Goal: Task Accomplishment & Management: Use online tool/utility

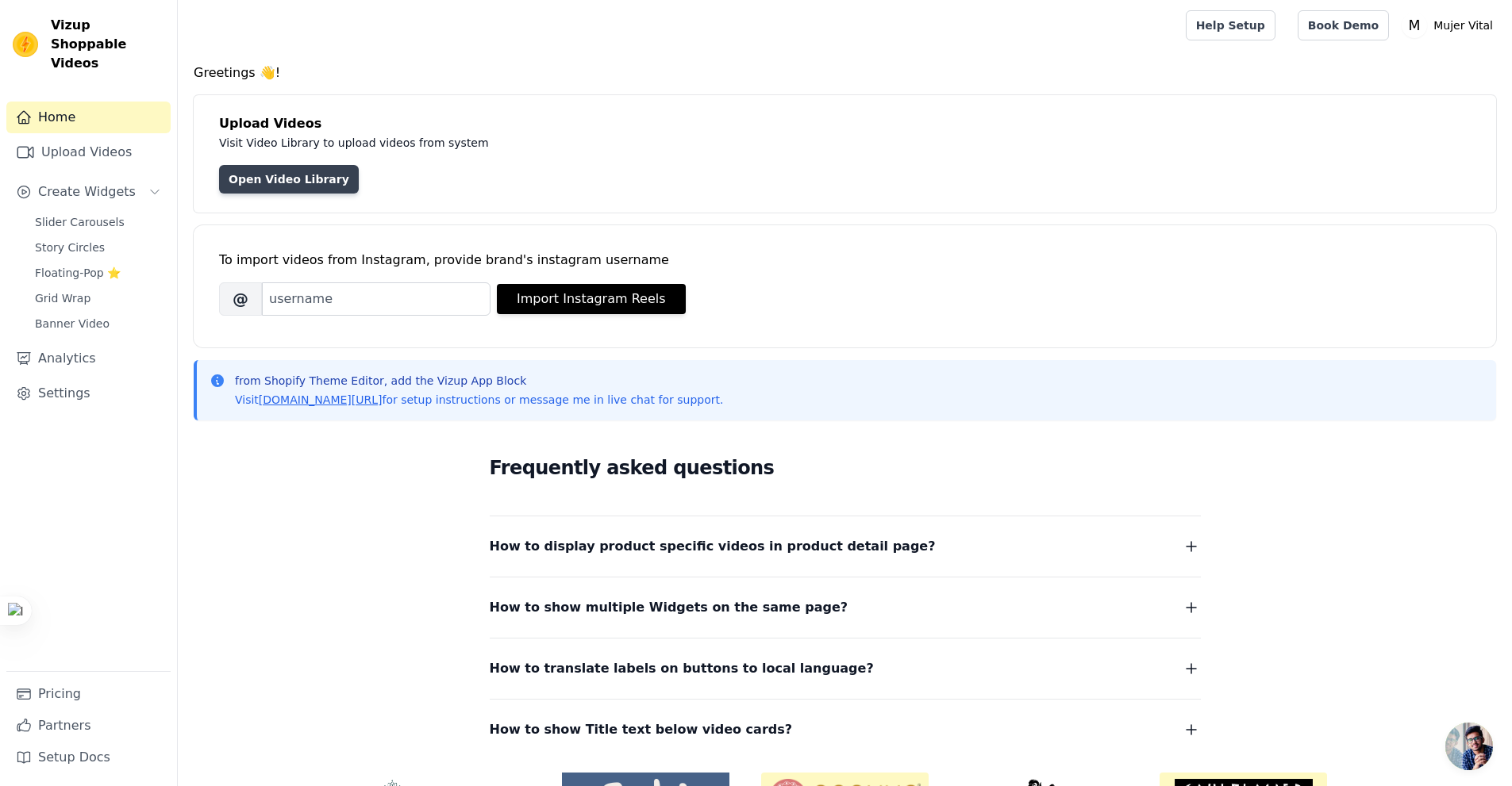
click at [305, 189] on link "Open Video Library" at bounding box center [289, 179] width 140 height 29
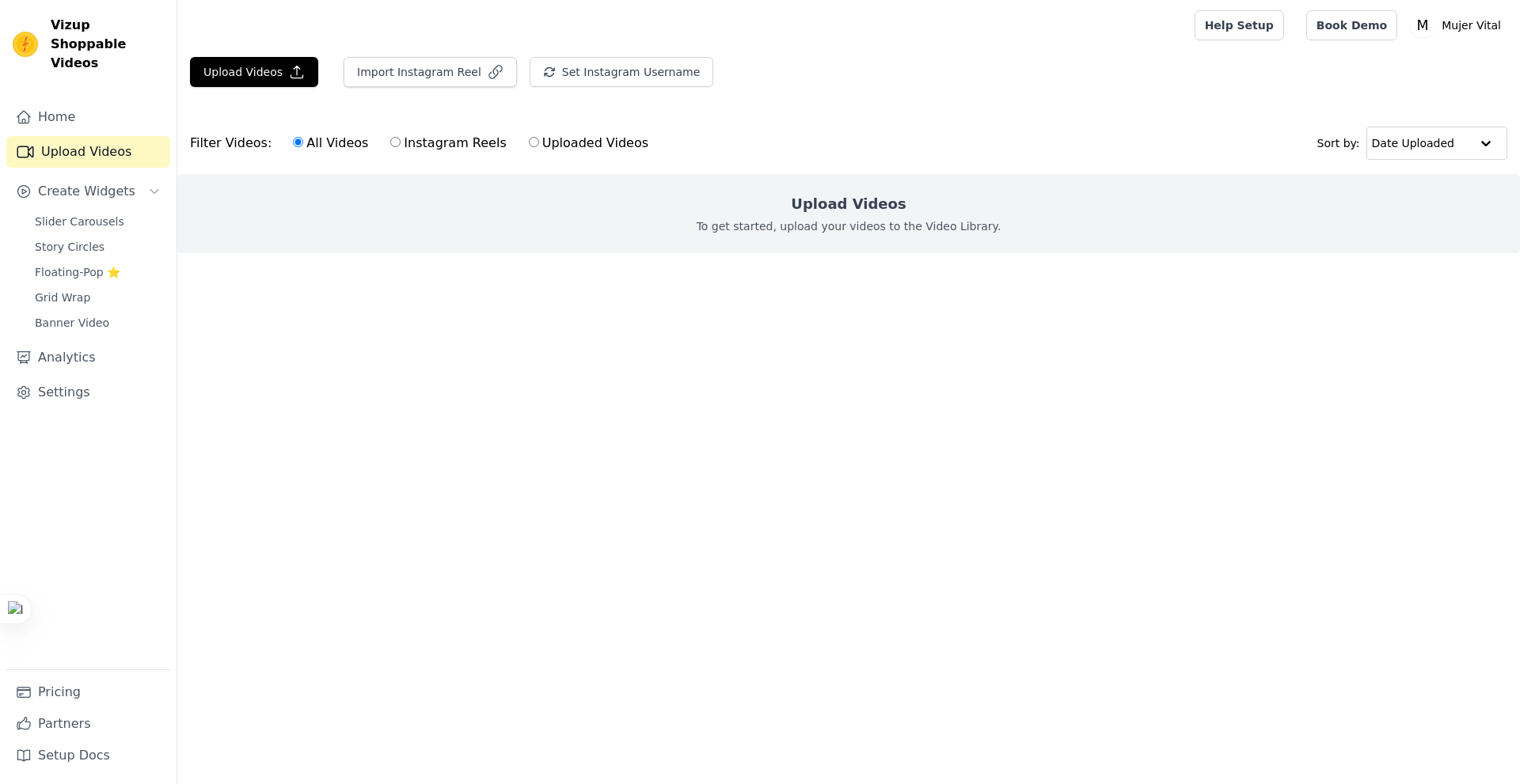
click at [730, 317] on html "Vizup Shoppable Videos Home Upload Videos Create Widgets Slider Carousels Story…" at bounding box center [760, 158] width 1520 height 317
click at [252, 78] on button "Upload Videos" at bounding box center [253, 72] width 128 height 30
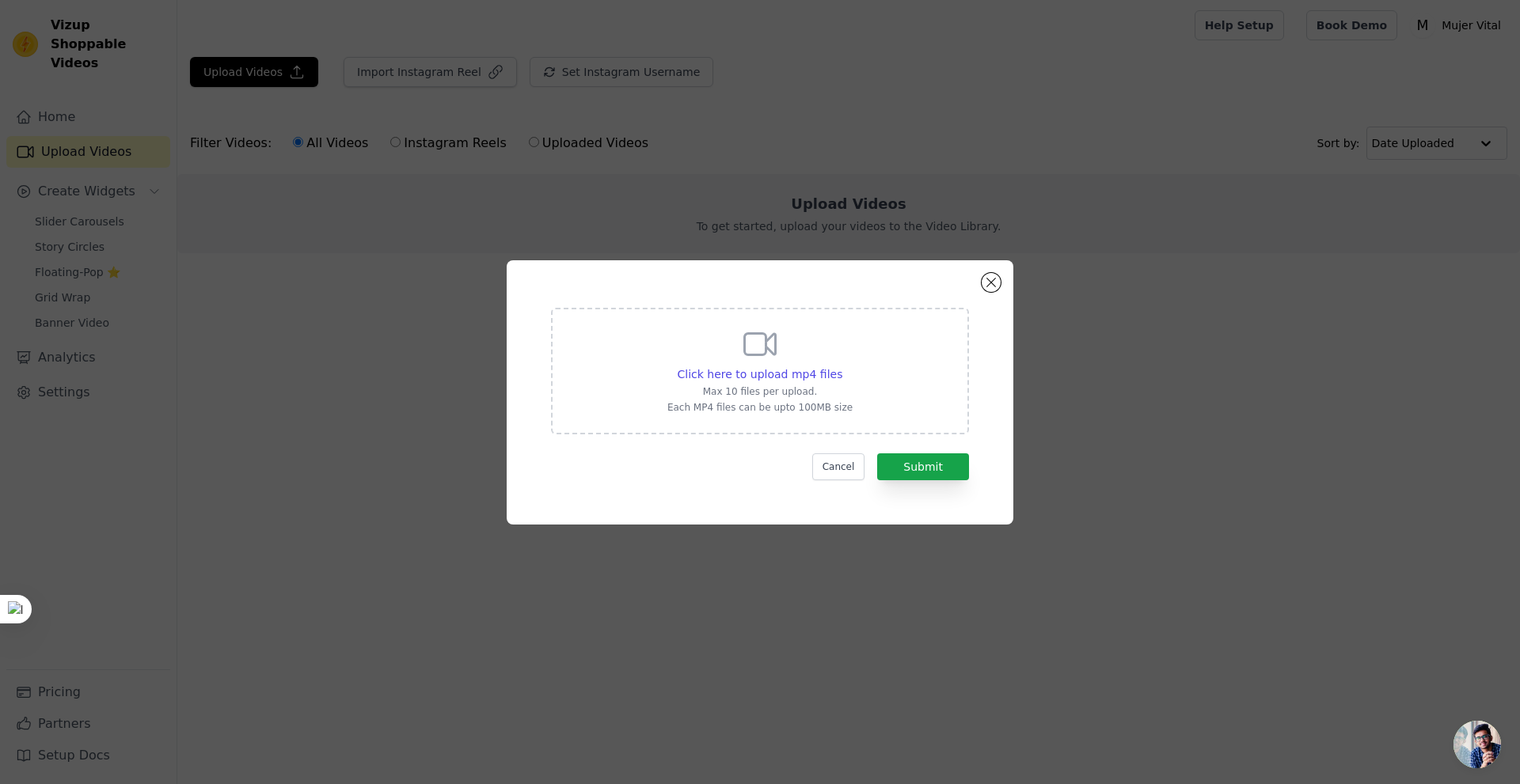
click at [808, 386] on p "Max 10 files per upload." at bounding box center [760, 391] width 185 height 12
click at [841, 366] on input "Click here to upload mp4 files Max 10 files per upload. Each MP4 files can be u…" at bounding box center [841, 366] width 1 height 1
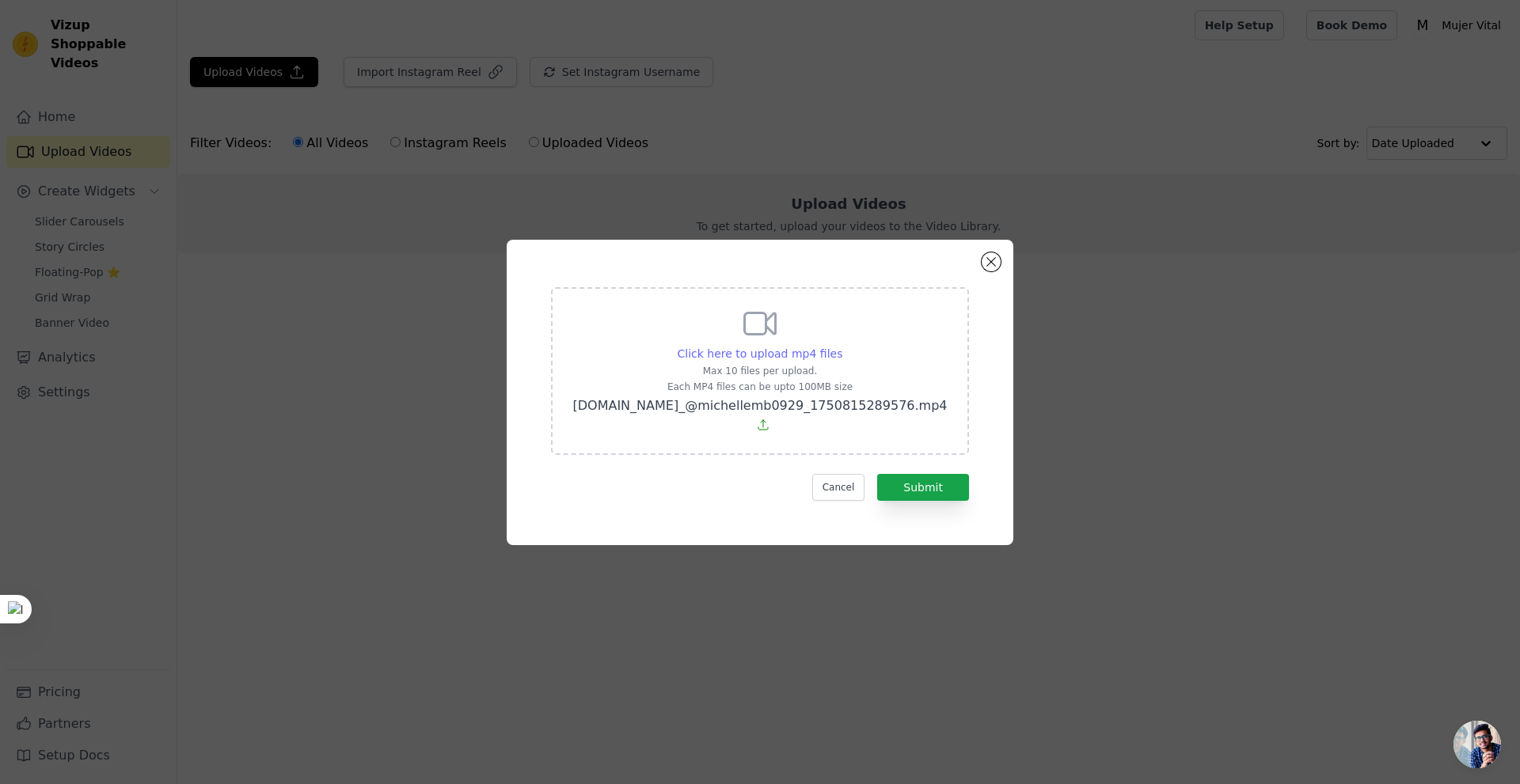
click at [786, 360] on span "Click here to upload mp4 files" at bounding box center [760, 353] width 165 height 12
click at [841, 346] on input "Click here to upload mp4 files Max 10 files per upload. Each MP4 files can be u…" at bounding box center [841, 345] width 1 height 1
click at [785, 360] on span "Click here to upload mp4 files" at bounding box center [760, 353] width 165 height 12
click at [841, 346] on input "Click here to upload mp4 files Max 10 files per upload. Each MP4 files can be u…" at bounding box center [841, 345] width 1 height 1
type input "C:\fakepath\ssstik.io_@pastelerainsumos_1750816256659.mp4"
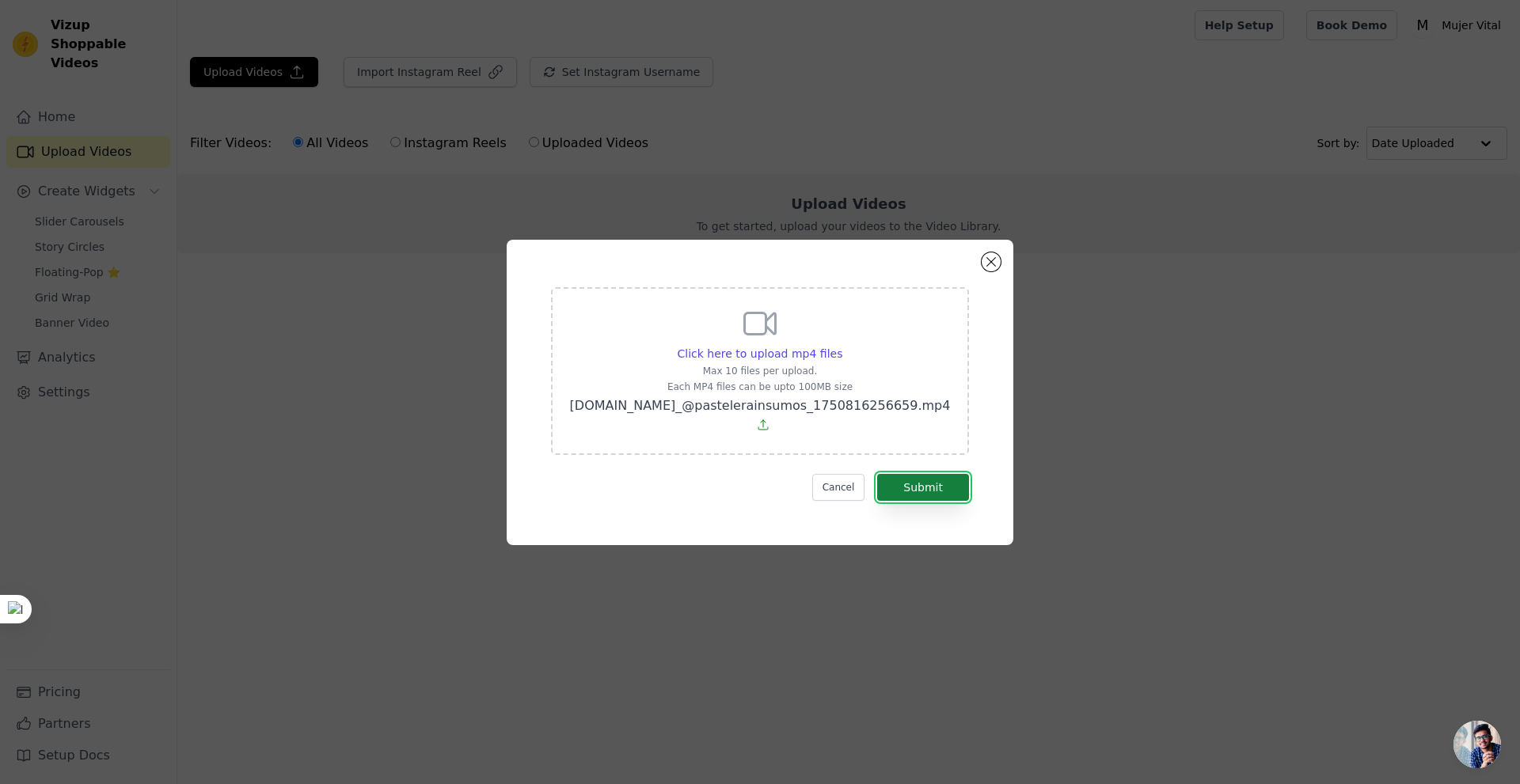
click at [919, 474] on button "Submit" at bounding box center [922, 487] width 92 height 27
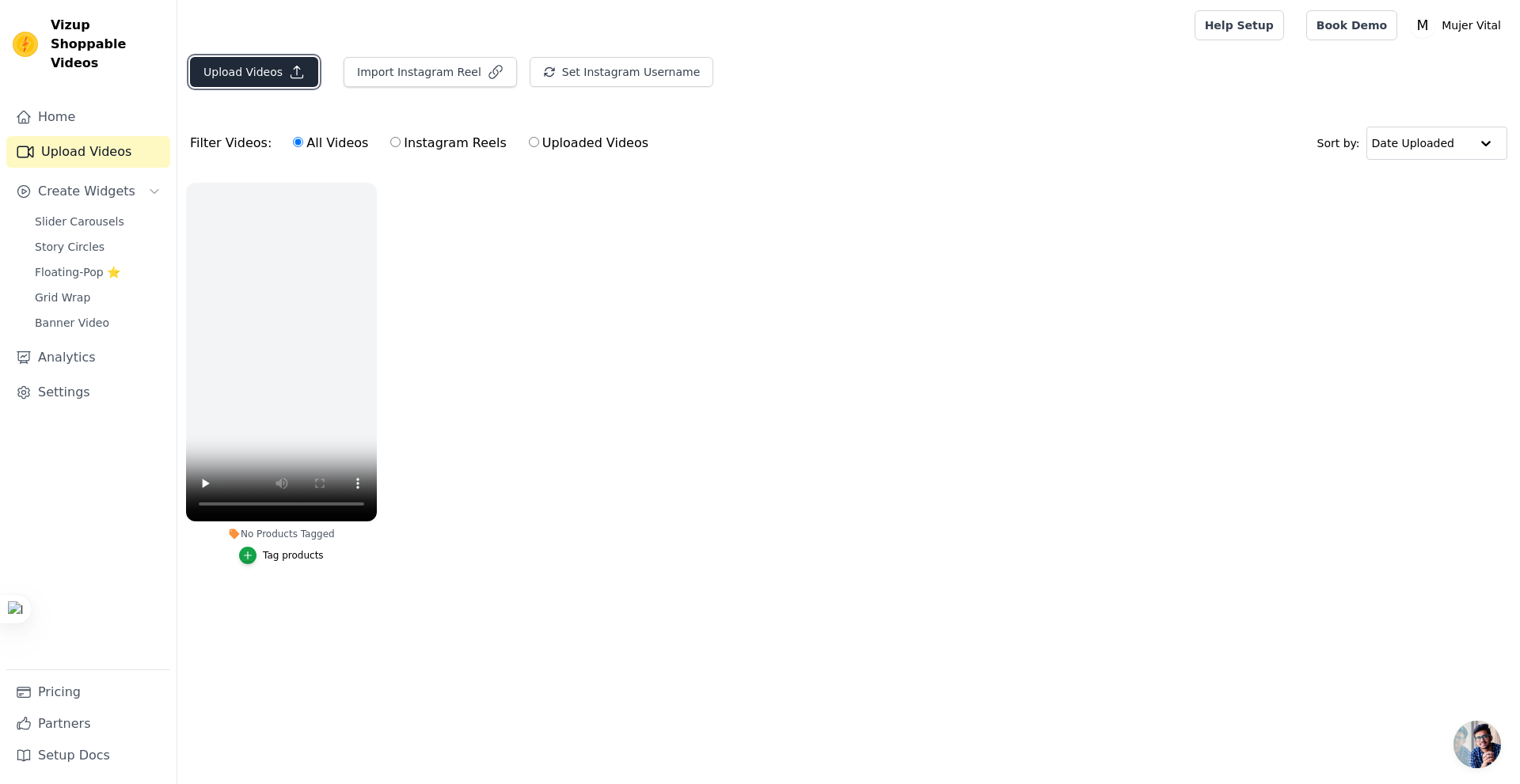
click at [284, 86] on button "Upload Videos" at bounding box center [253, 72] width 128 height 30
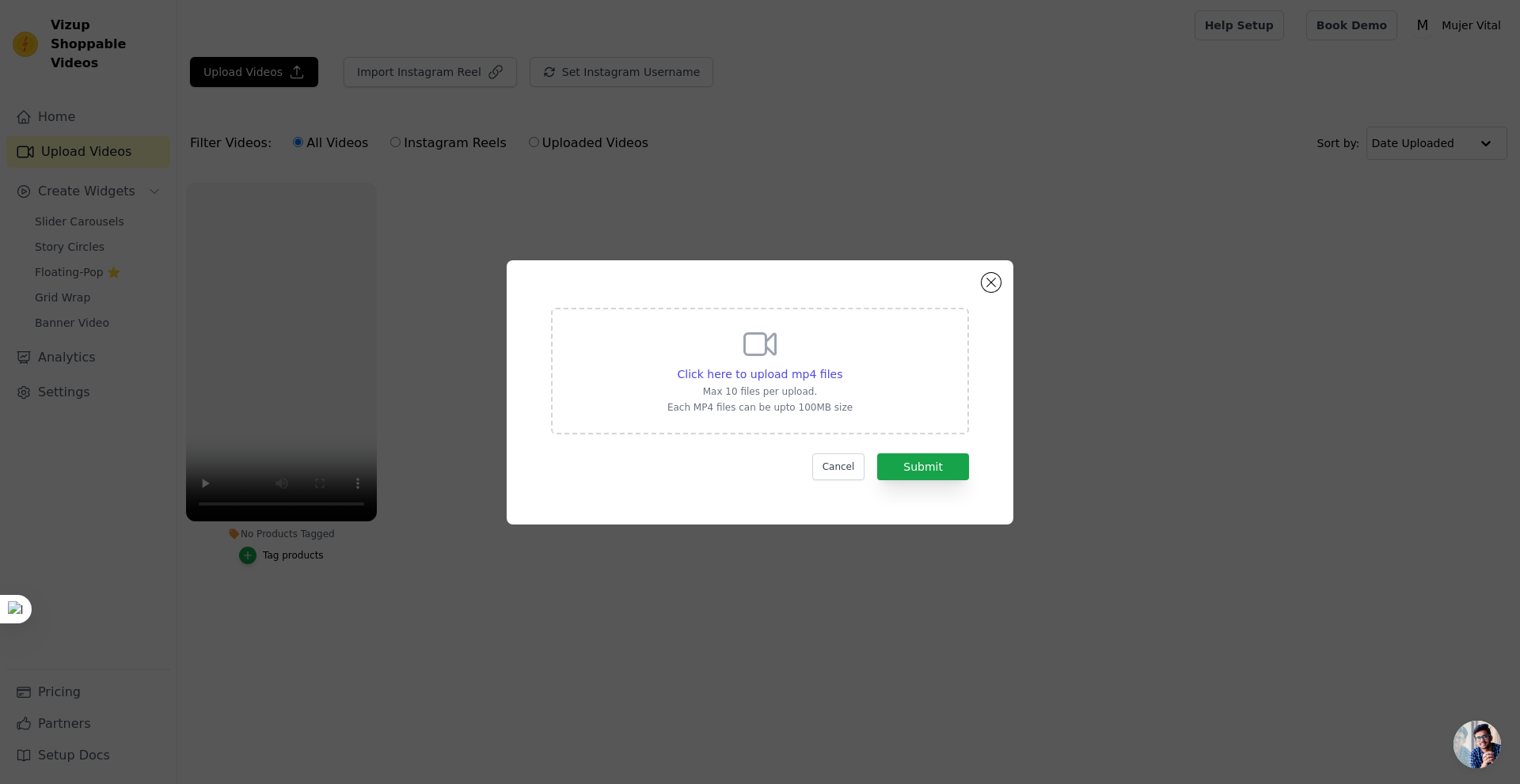
click at [750, 353] on icon at bounding box center [760, 344] width 38 height 38
click at [841, 366] on input "Click here to upload mp4 files Max 10 files per upload. Each MP4 files can be u…" at bounding box center [841, 366] width 1 height 1
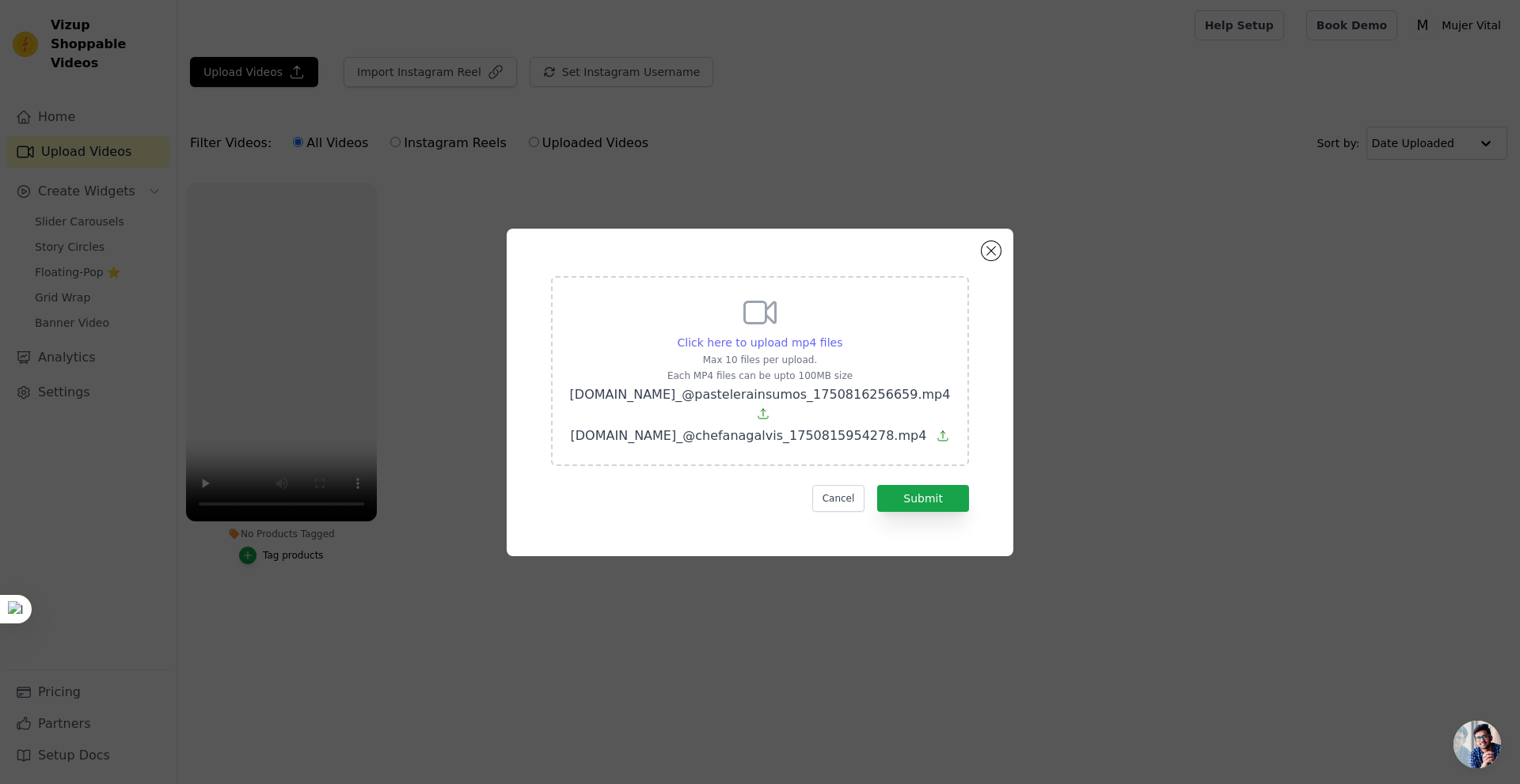
click at [784, 349] on span "Click here to upload mp4 files" at bounding box center [760, 342] width 165 height 12
click at [841, 335] on input "Click here to upload mp4 files Max 10 files per upload. Each MP4 files can be u…" at bounding box center [841, 334] width 1 height 1
type input "C:\fakepath\ssstik.io_@estefanialapierre_1750816479336.mp4"
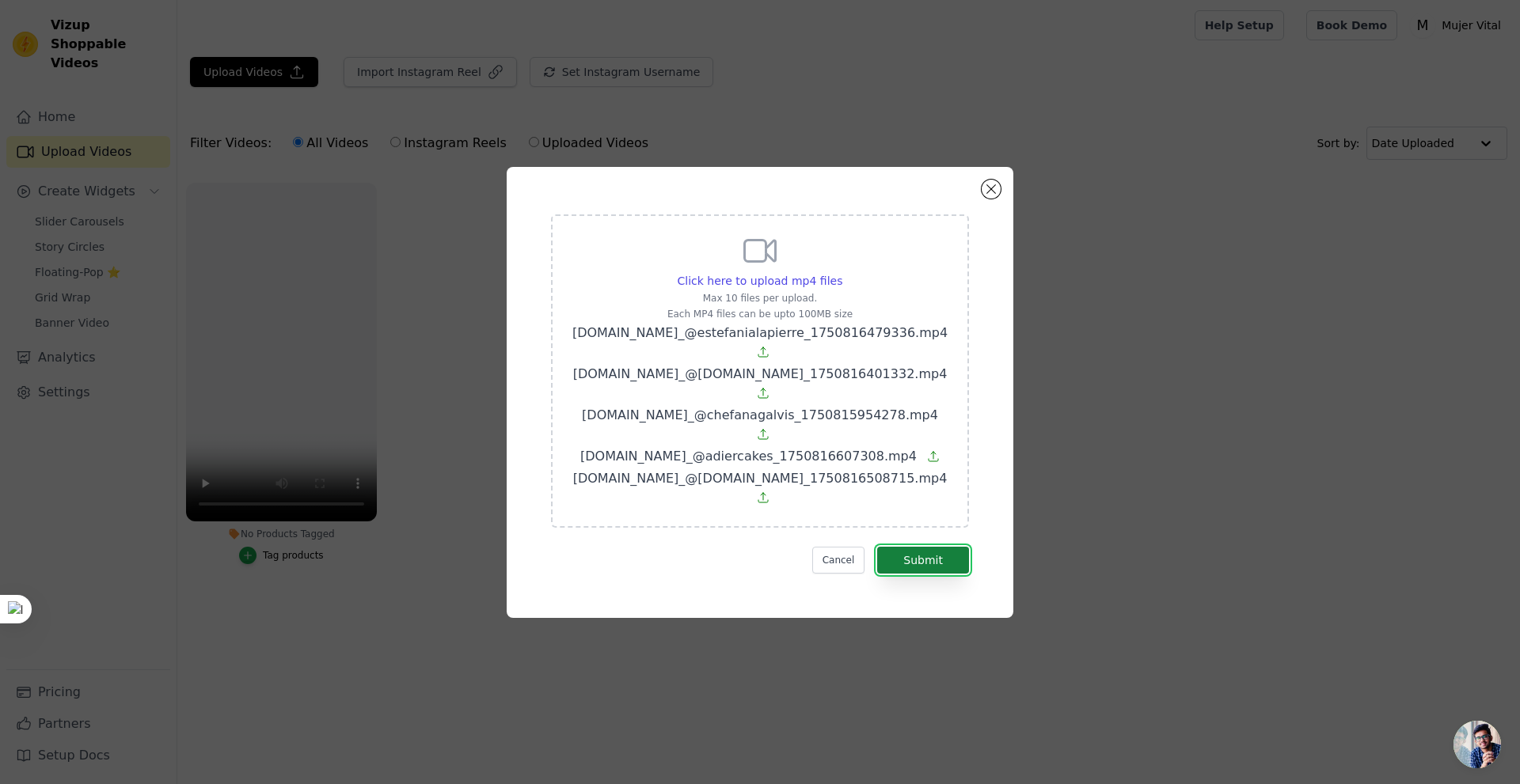
click at [958, 547] on button "Submit" at bounding box center [922, 560] width 92 height 27
